Goal: Information Seeking & Learning: Learn about a topic

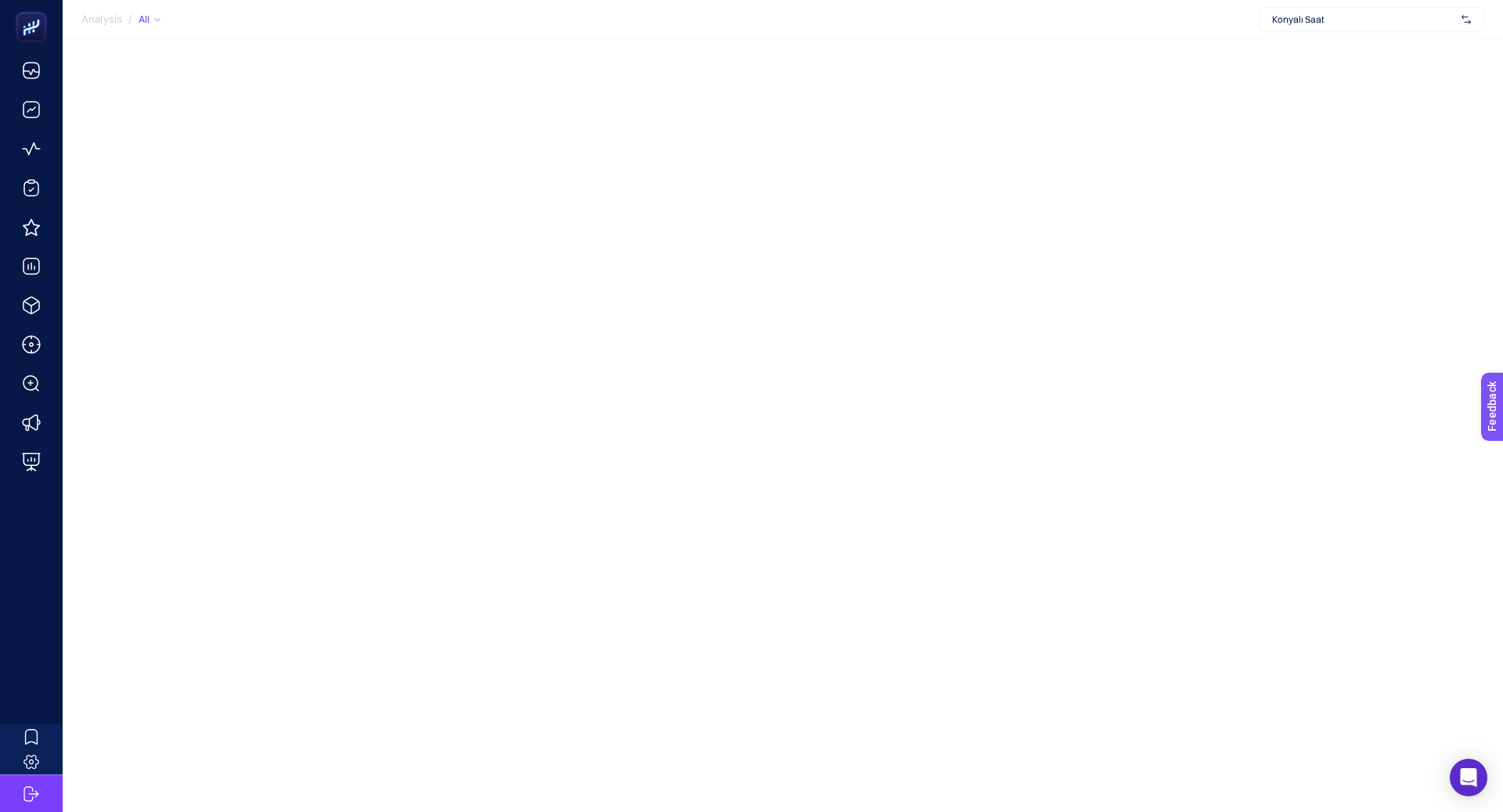
click at [1297, 9] on div "Konyalı Saat" at bounding box center [1371, 19] width 225 height 25
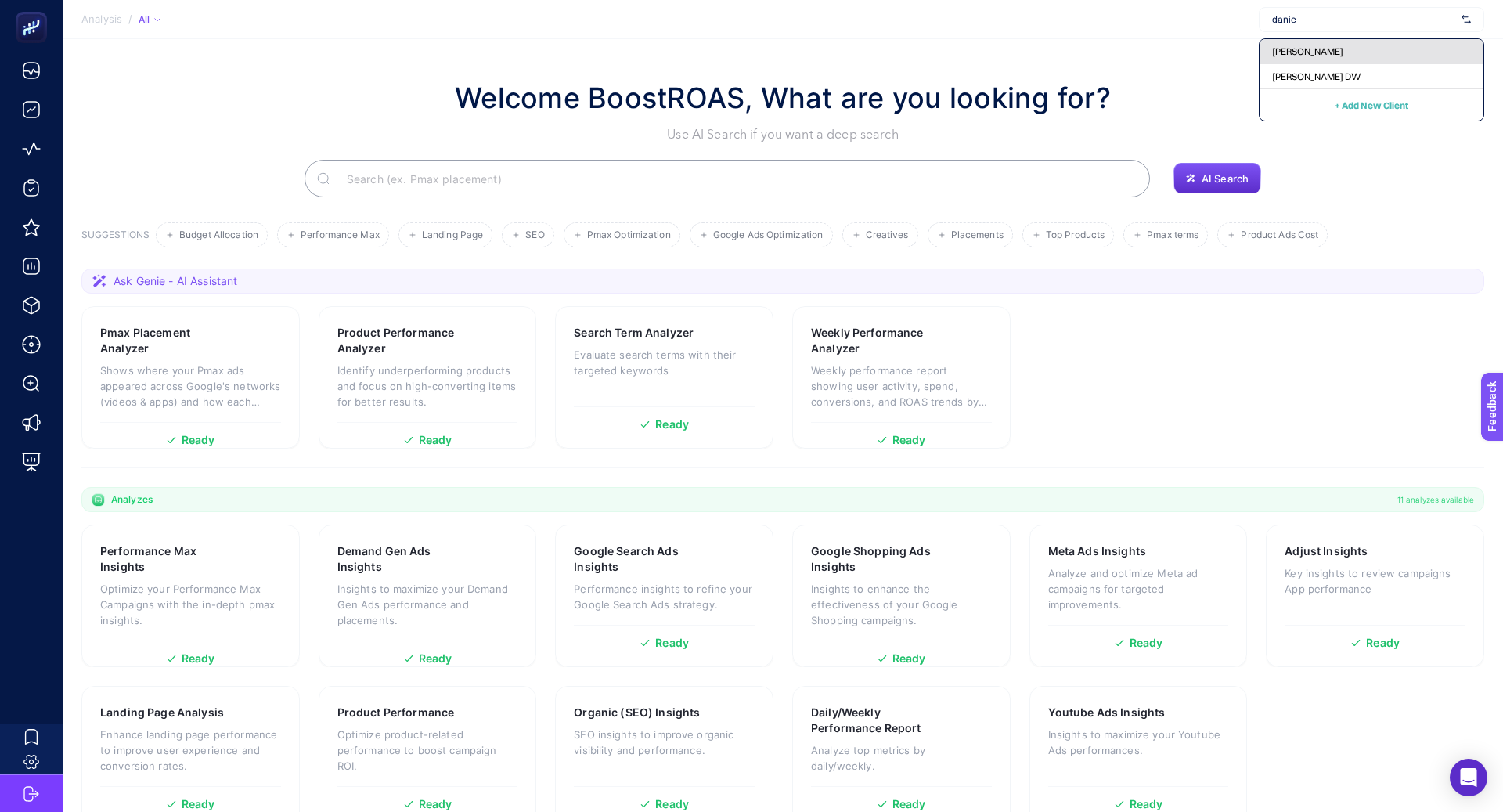
type input "danie"
click at [1318, 52] on span "[PERSON_NAME]" at bounding box center [1308, 52] width 71 height 12
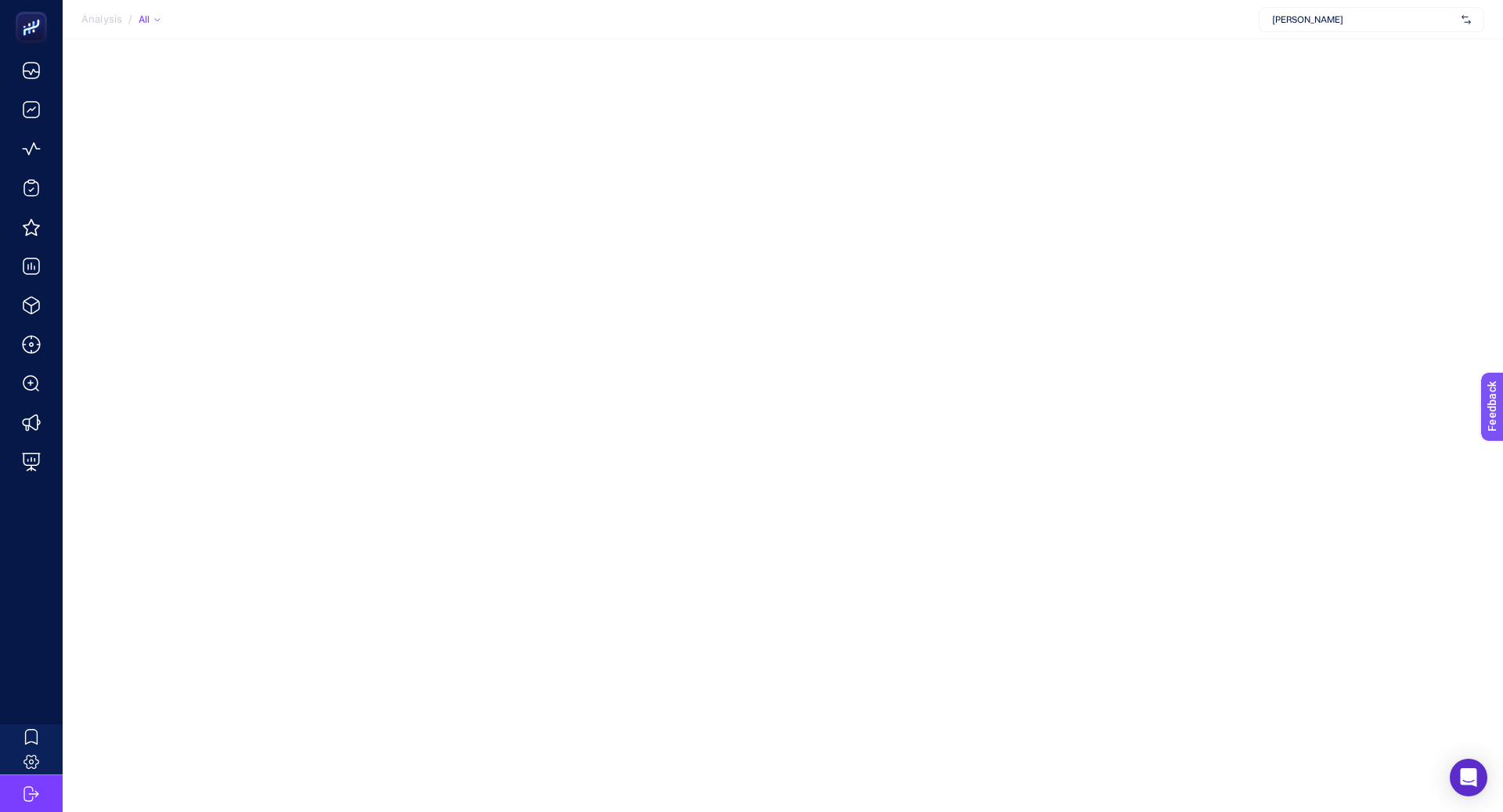
click at [1306, 22] on span "[PERSON_NAME]" at bounding box center [1364, 19] width 183 height 12
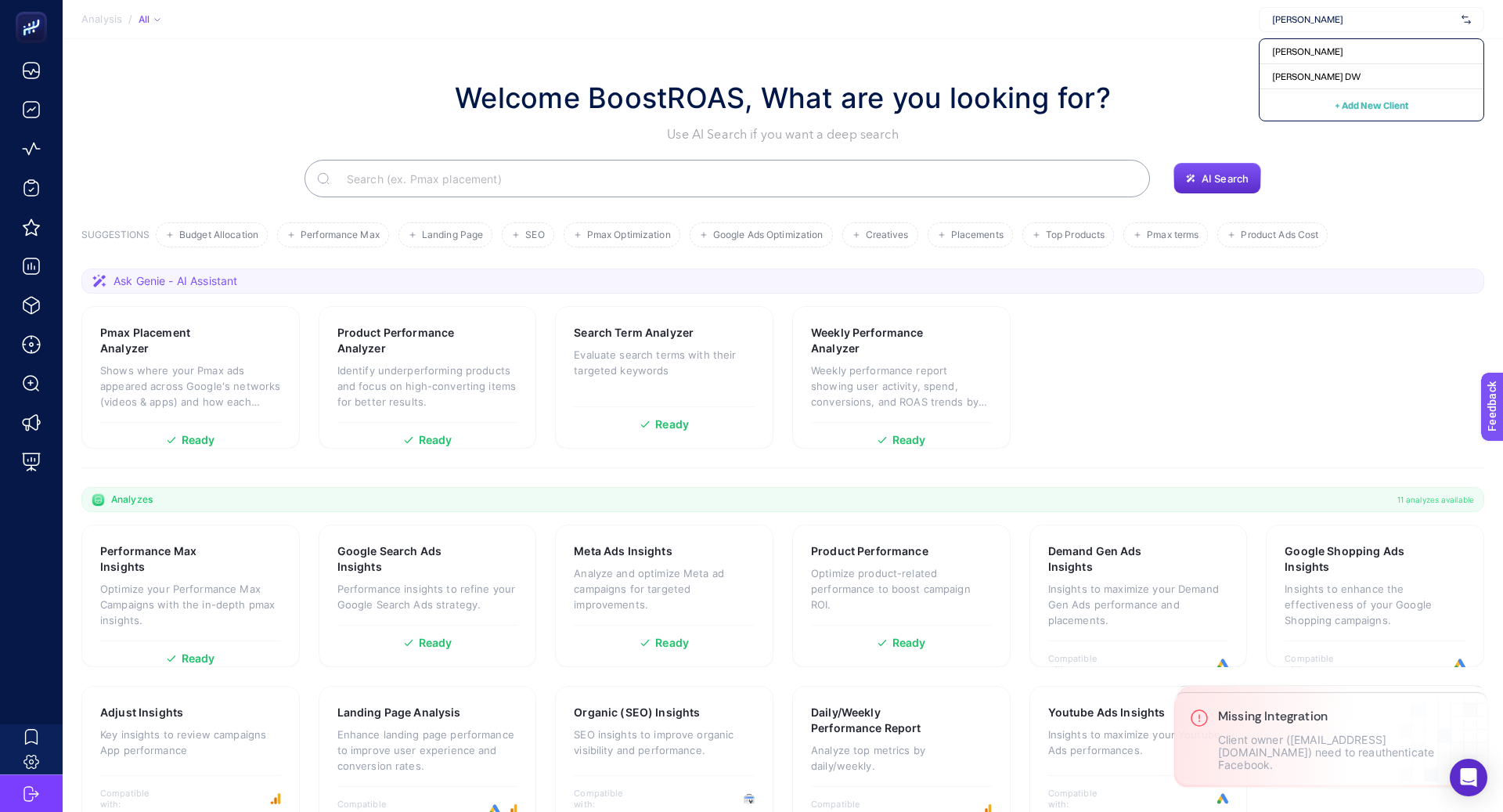
type input "[PERSON_NAME]"
click at [1405, 73] on div "[PERSON_NAME] DW" at bounding box center [1371, 76] width 224 height 25
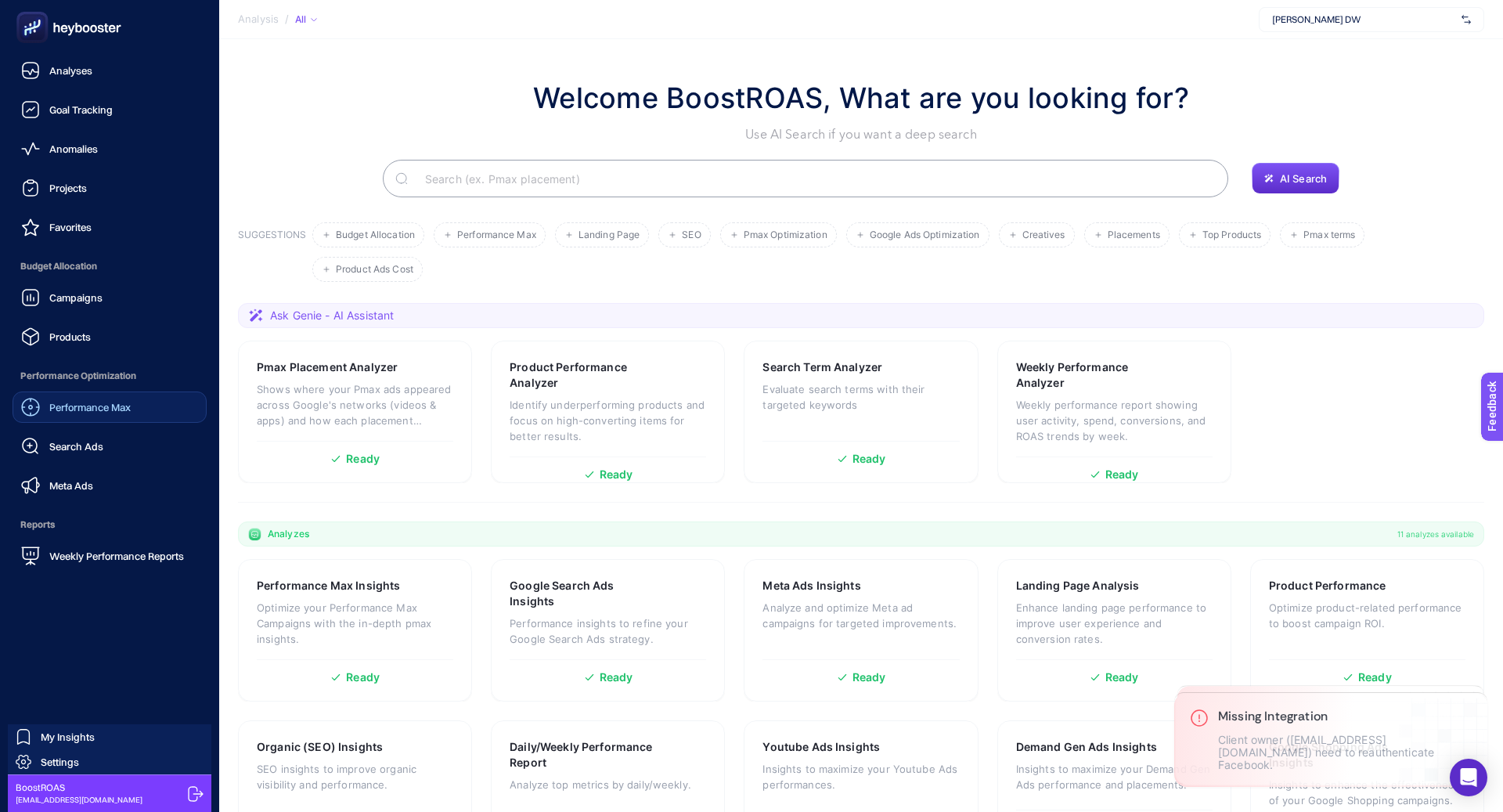
click at [80, 402] on span "Performance Max" at bounding box center [90, 407] width 81 height 12
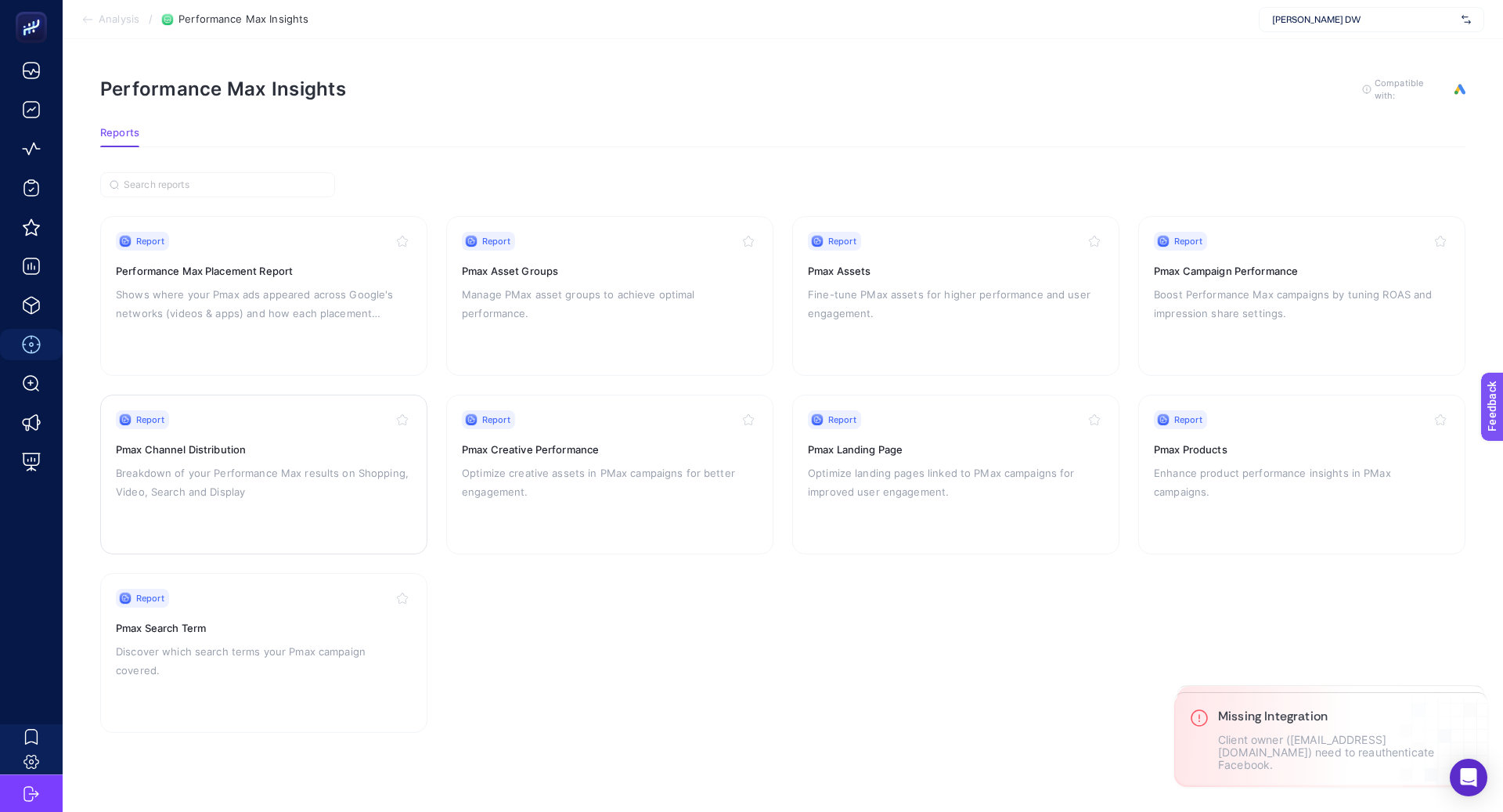
click at [301, 481] on p "Breakdown of your Performance Max results on Shopping, Video, Search and Display" at bounding box center [263, 481] width 296 height 37
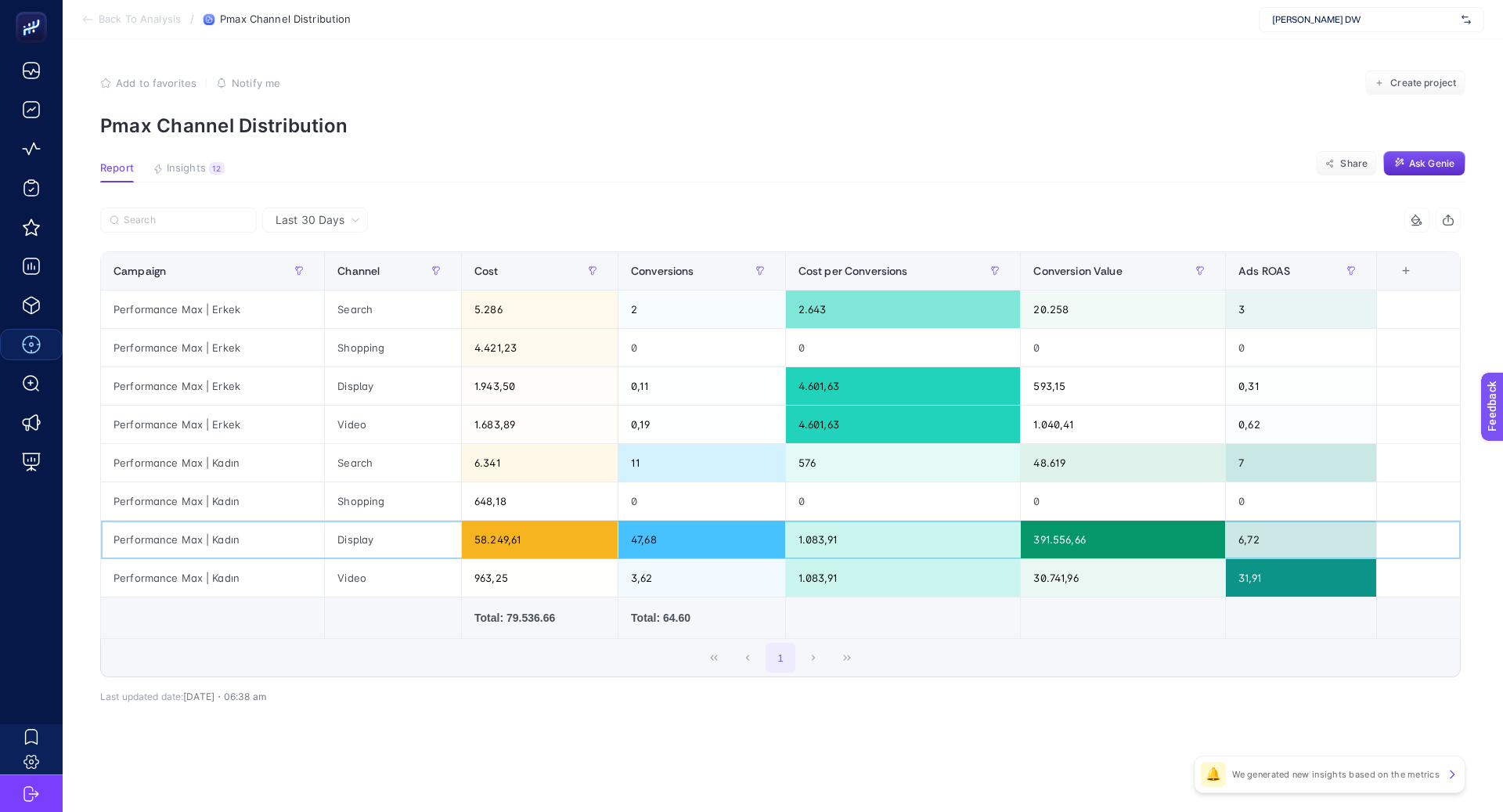
click at [511, 542] on div "58.249,61" at bounding box center [540, 539] width 155 height 37
click at [325, 211] on div "Last 30 Days" at bounding box center [315, 219] width 105 height 25
click at [337, 282] on li "Last 7 Days" at bounding box center [314, 281] width 96 height 29
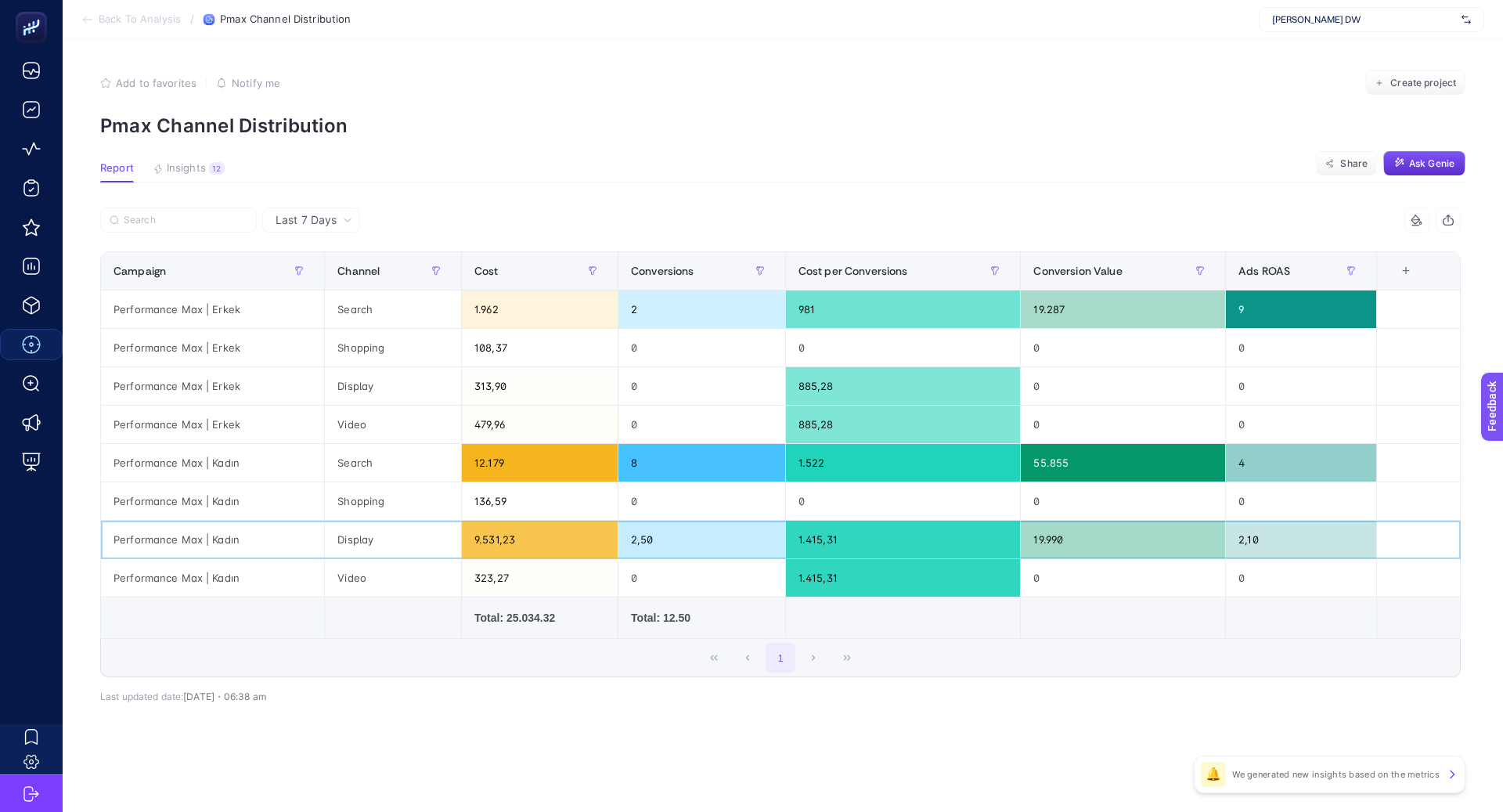
click at [644, 537] on div "2,50" at bounding box center [701, 539] width 167 height 37
click at [642, 449] on div "8" at bounding box center [701, 462] width 167 height 37
click at [637, 543] on div "2,50" at bounding box center [701, 539] width 167 height 37
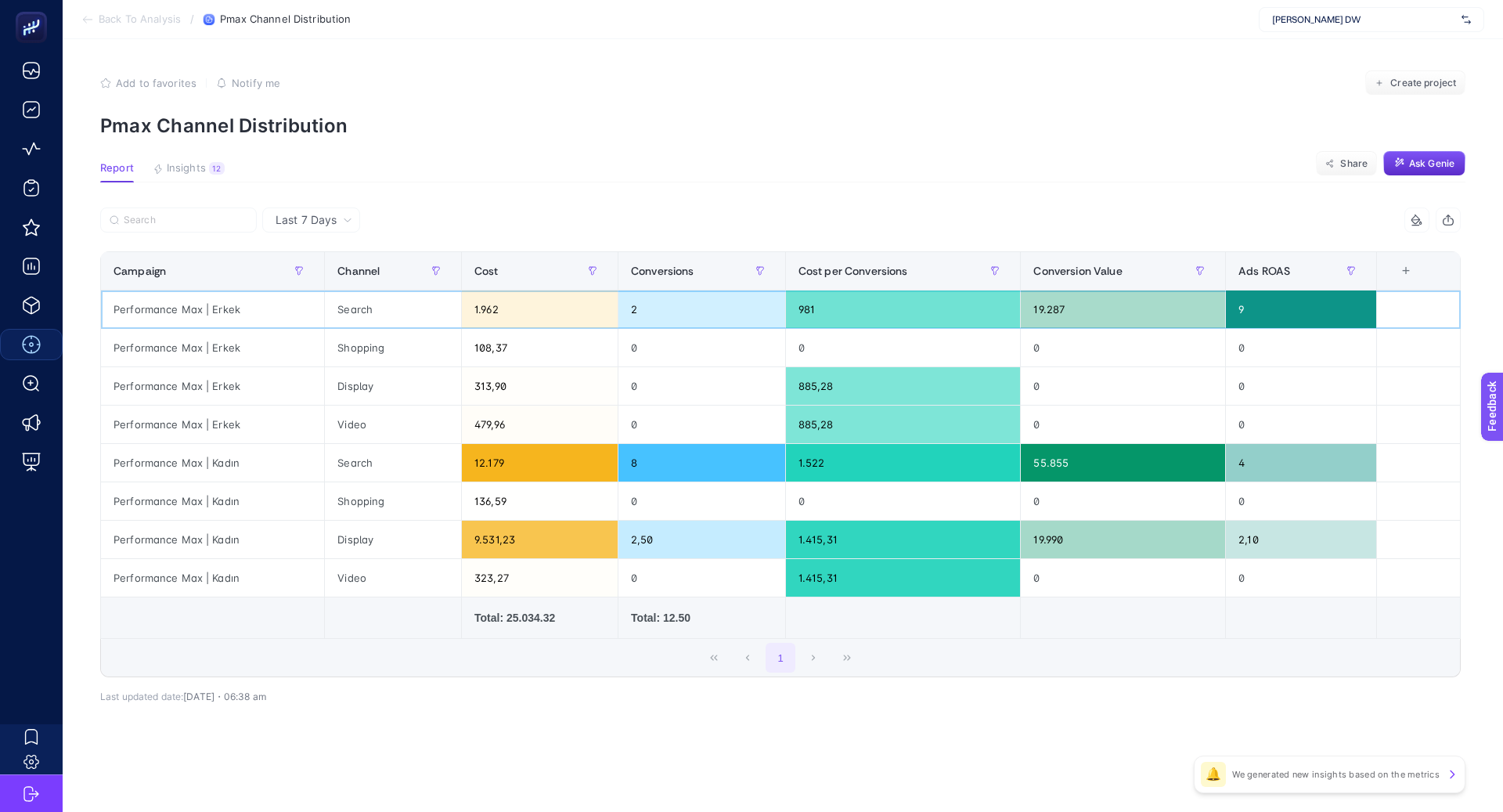
click at [637, 324] on div "2" at bounding box center [701, 308] width 167 height 37
